Goal: Find specific page/section: Find specific page/section

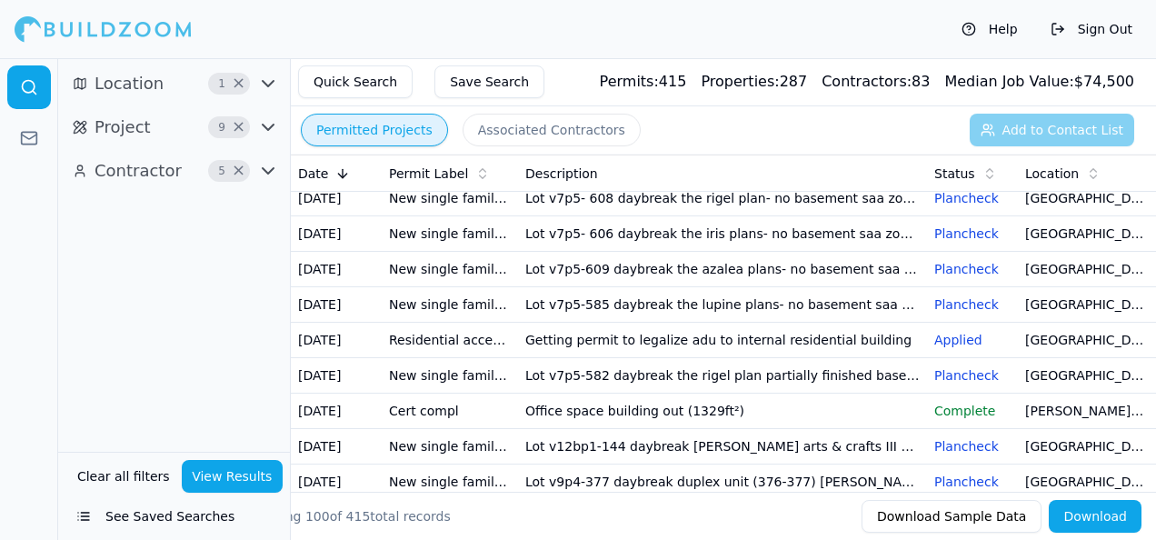
scroll to position [364, 0]
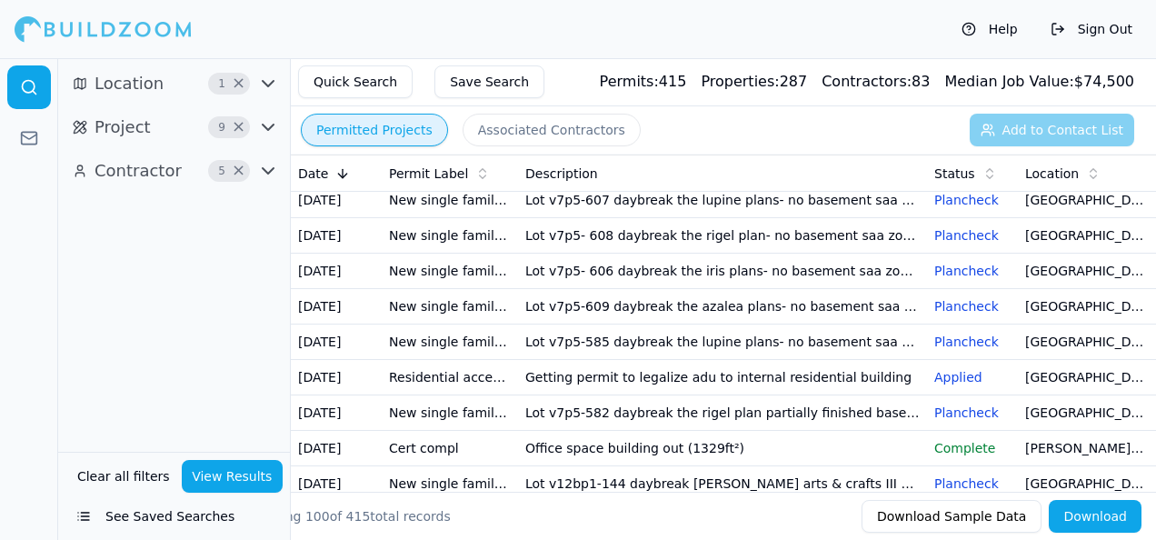
click at [639, 183] on td "Lot v12bp1-157 daybreak maybrook- unfinished basement" at bounding box center [722, 164] width 409 height 35
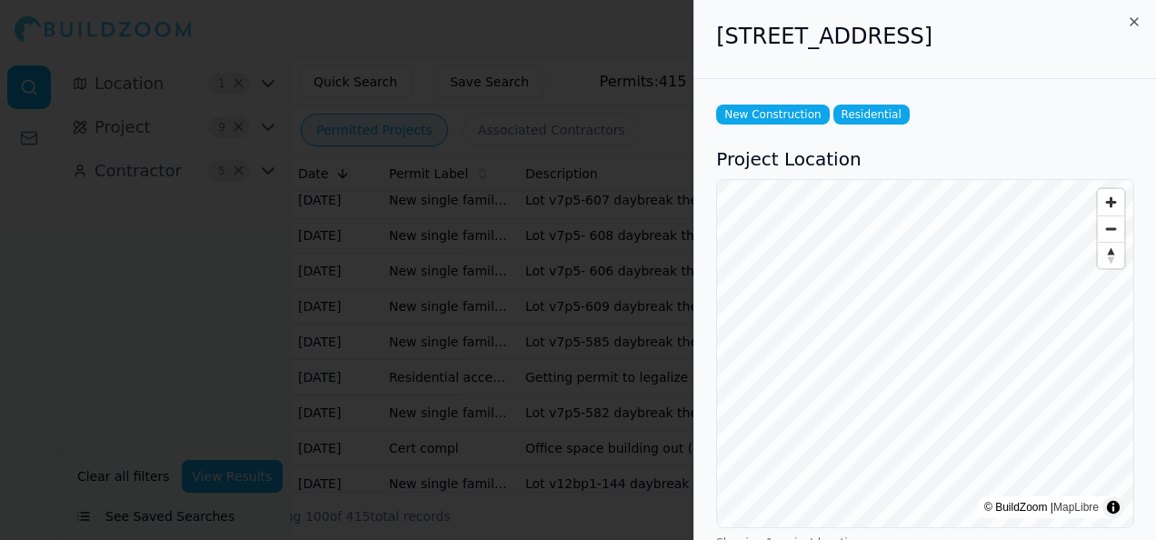
scroll to position [91, 0]
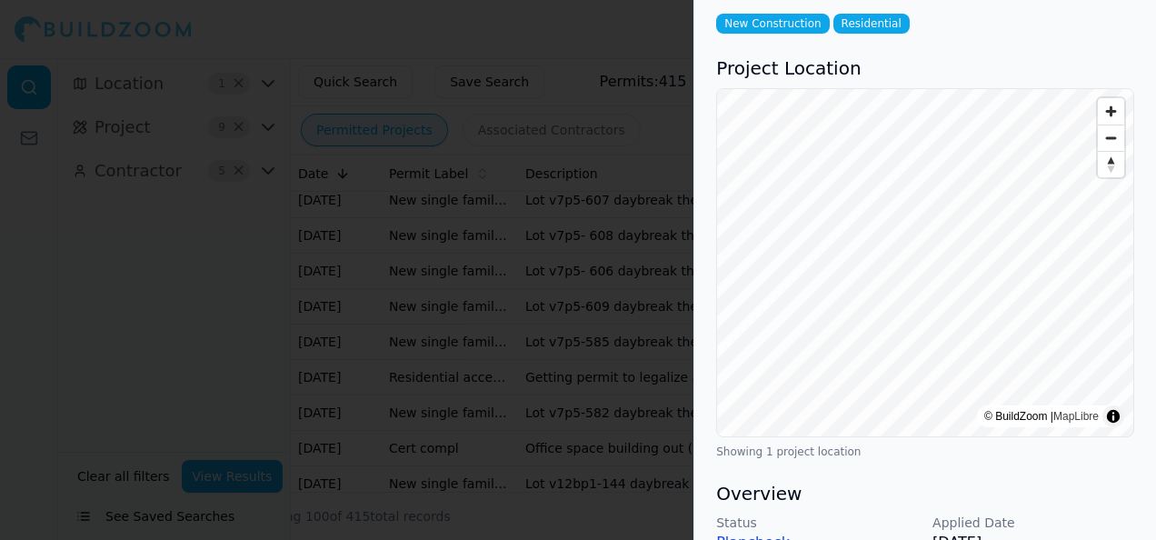
click at [565, 35] on div at bounding box center [578, 270] width 1156 height 540
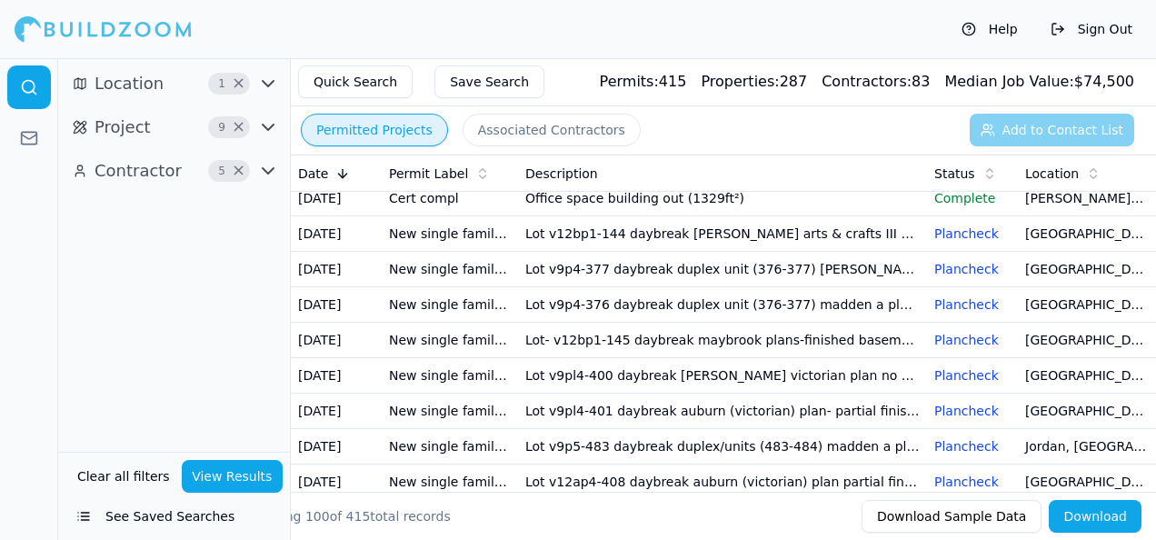
scroll to position [454, 0]
